Goal: Use online tool/utility

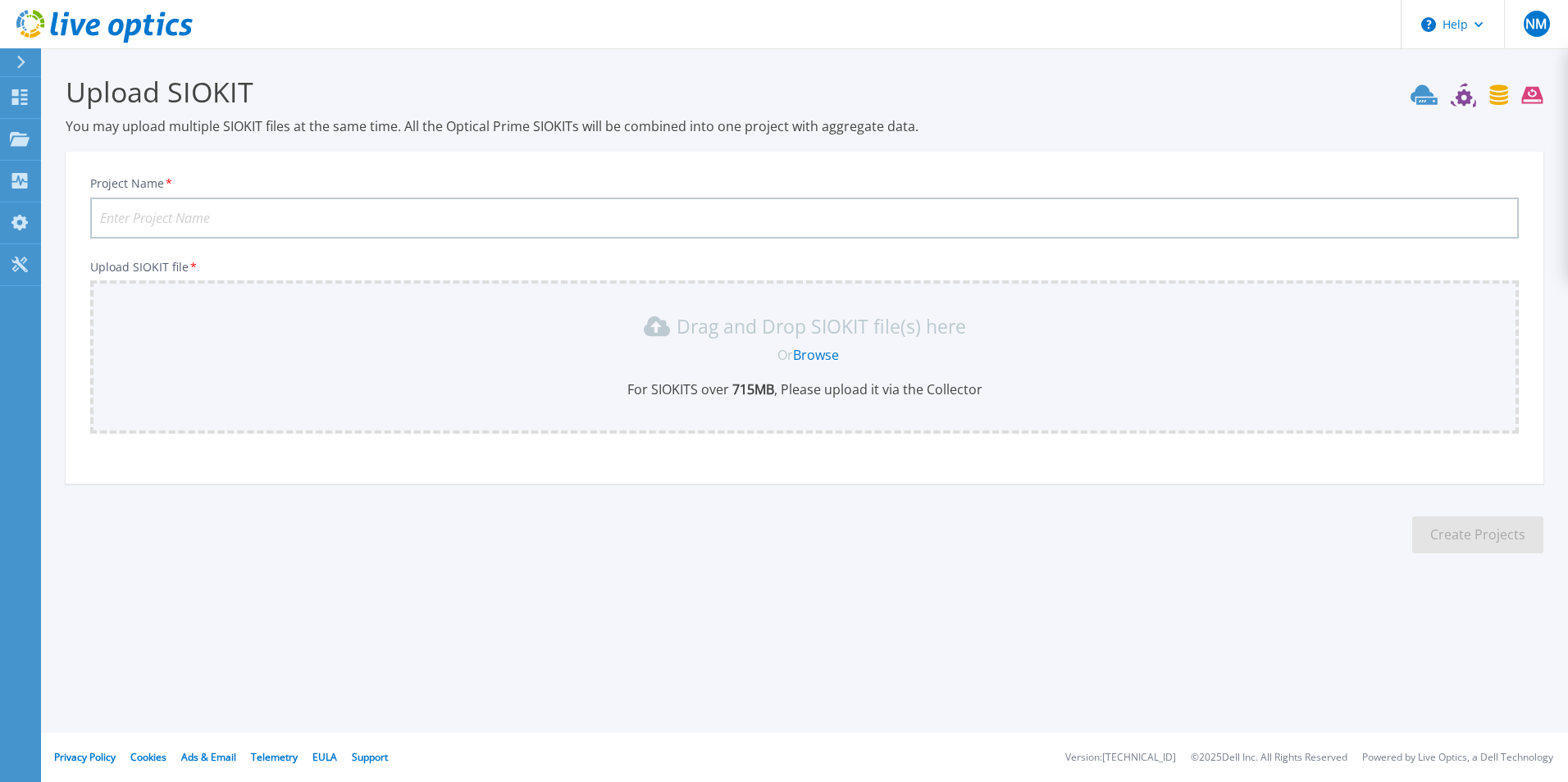
click at [277, 218] on input "Project Name *" at bounding box center [804, 218] width 1429 height 41
type input "ACC1PSTORE"
click at [826, 355] on link "Browse" at bounding box center [816, 355] width 46 height 18
click at [324, 208] on input "Project Name *" at bounding box center [804, 218] width 1429 height 41
type input "ACC1PSTORE"
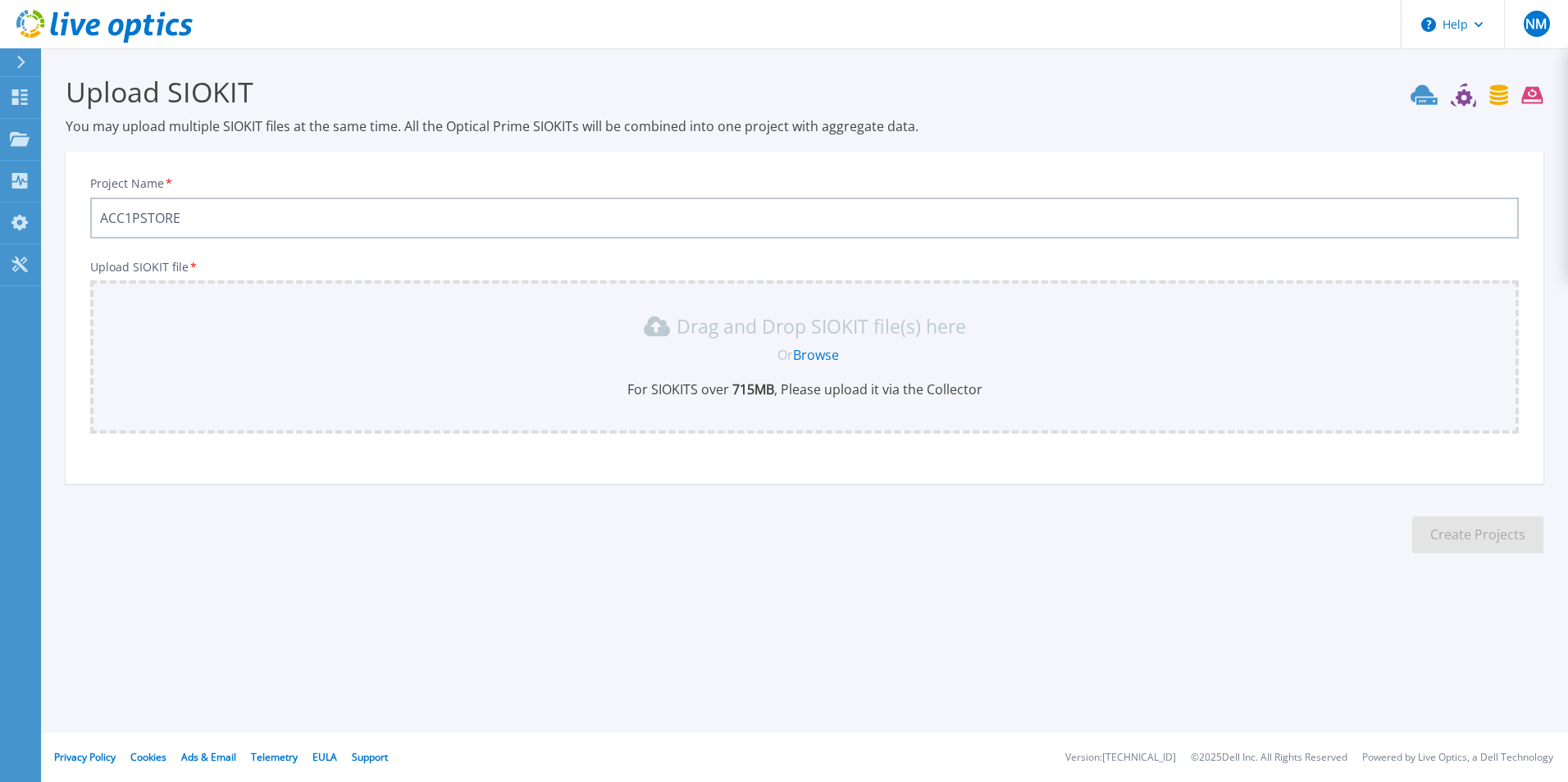
click at [823, 352] on link "Browse" at bounding box center [816, 355] width 46 height 18
